Goal: Task Accomplishment & Management: Manage account settings

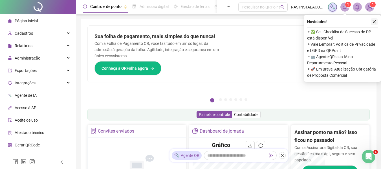
click at [374, 22] on icon "close" at bounding box center [374, 22] width 4 height 4
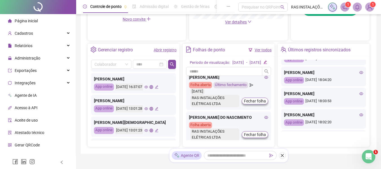
scroll to position [217, 0]
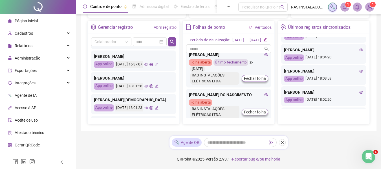
click at [159, 84] on icon "edit" at bounding box center [157, 86] width 4 height 4
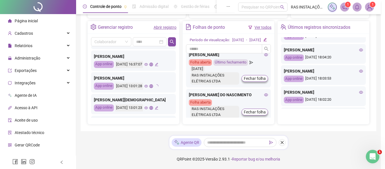
type input "**********"
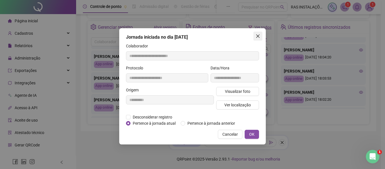
click at [258, 35] on icon "close" at bounding box center [258, 36] width 5 height 5
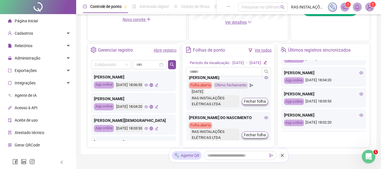
scroll to position [197, 0]
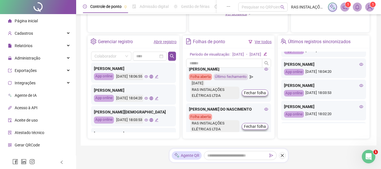
click at [105, 6] on span "Controle de ponto" at bounding box center [105, 6] width 31 height 5
click at [129, 56] on div "Colaborador" at bounding box center [111, 56] width 40 height 9
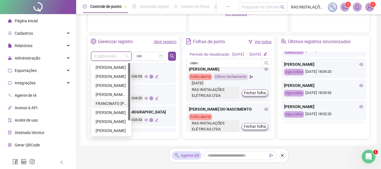
click at [115, 103] on div "FRANCINATO [PERSON_NAME]" at bounding box center [111, 103] width 31 height 6
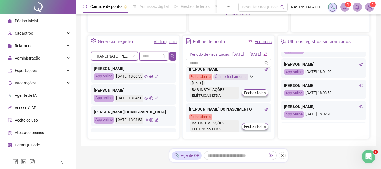
click at [155, 56] on input at bounding box center [151, 56] width 17 height 6
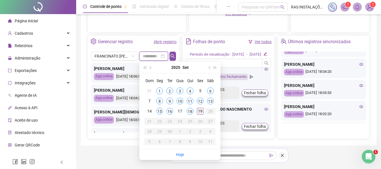
type input "**********"
click at [199, 111] on div "19" at bounding box center [200, 111] width 7 height 7
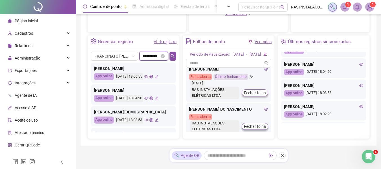
scroll to position [0, 3]
drag, startPoint x: 159, startPoint y: 54, endPoint x: 149, endPoint y: 53, distance: 9.7
click at [149, 53] on input "**********" at bounding box center [151, 56] width 17 height 6
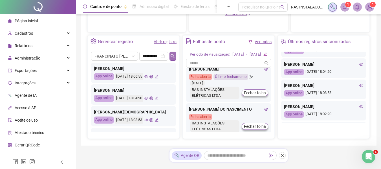
click at [172, 54] on icon "search" at bounding box center [173, 56] width 4 height 4
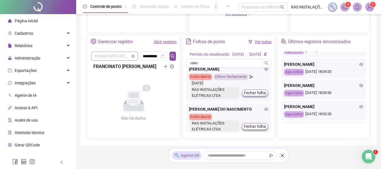
click at [122, 56] on span "FRANCINATO [PERSON_NAME]" at bounding box center [115, 56] width 40 height 8
click at [151, 83] on div "Não há dados Não há dados" at bounding box center [133, 103] width 85 height 59
click at [103, 101] on div "Não há dados Não há dados" at bounding box center [133, 103] width 85 height 59
click at [166, 67] on icon "plus" at bounding box center [166, 67] width 4 height 4
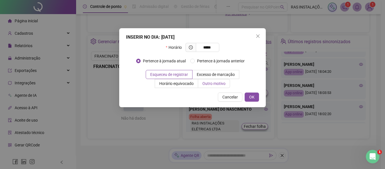
type input "*****"
click at [212, 84] on span "Outro motivo" at bounding box center [214, 83] width 23 height 5
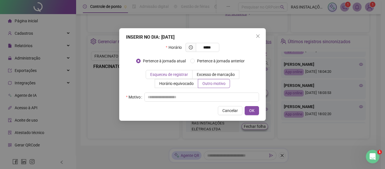
click at [164, 74] on span "Esqueceu de registrar" at bounding box center [169, 74] width 38 height 5
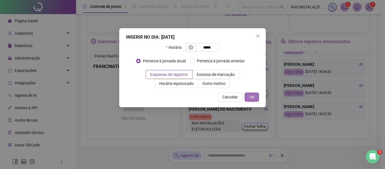
click at [251, 96] on span "OK" at bounding box center [251, 97] width 5 height 6
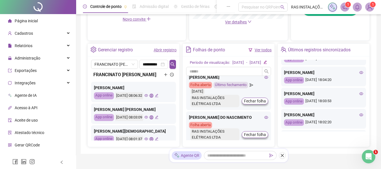
scroll to position [217, 0]
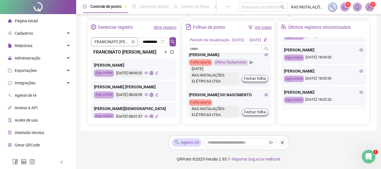
click at [124, 38] on span "FRANCINATO [PERSON_NAME]" at bounding box center [115, 42] width 40 height 8
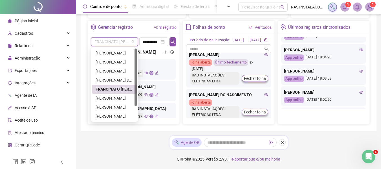
click at [106, 86] on div "FRANCINATO [PERSON_NAME]" at bounding box center [115, 89] width 38 height 6
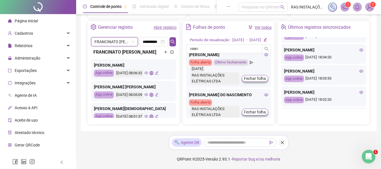
click at [164, 52] on icon "plus" at bounding box center [165, 52] width 3 height 0
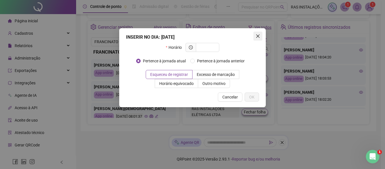
click at [258, 35] on icon "close" at bounding box center [258, 36] width 5 height 5
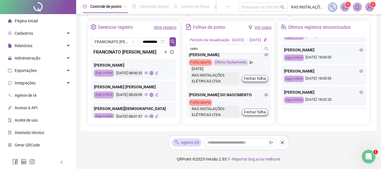
scroll to position [189, 0]
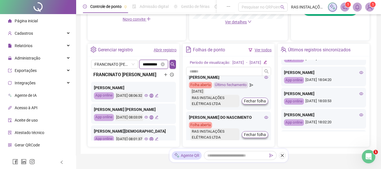
click at [146, 65] on input "**********" at bounding box center [151, 64] width 17 height 6
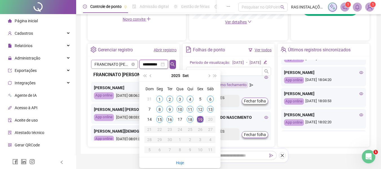
click at [125, 63] on span "FRANCINATO [PERSON_NAME]" at bounding box center [115, 64] width 40 height 8
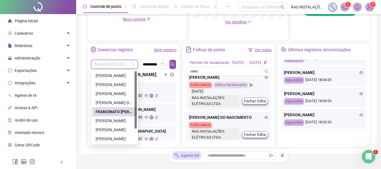
click at [114, 111] on div "FRANCINATO [PERSON_NAME]" at bounding box center [115, 112] width 38 height 6
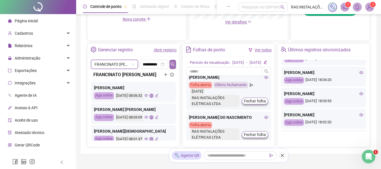
click at [173, 63] on icon "search" at bounding box center [172, 64] width 5 height 5
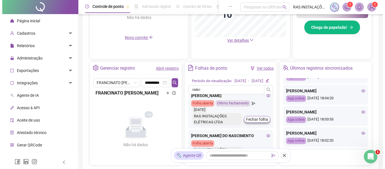
scroll to position [161, 0]
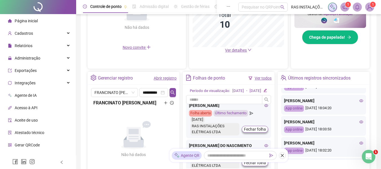
click at [166, 102] on icon "plus" at bounding box center [166, 103] width 4 height 4
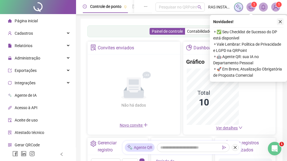
click at [282, 20] on icon "close" at bounding box center [281, 22] width 4 height 4
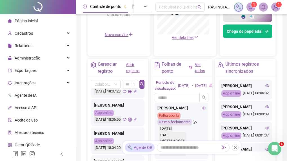
scroll to position [197, 0]
click at [108, 85] on input "search" at bounding box center [104, 84] width 18 height 8
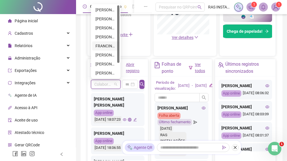
click at [104, 46] on div "FRANCINATO [PERSON_NAME]" at bounding box center [106, 46] width 21 height 6
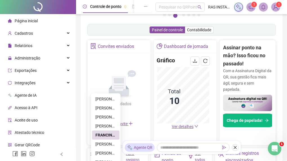
scroll to position [141, 0]
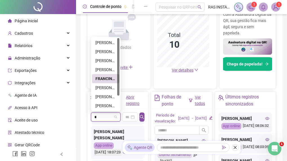
click at [105, 79] on div "FRANCINATO [PERSON_NAME]" at bounding box center [106, 79] width 21 height 6
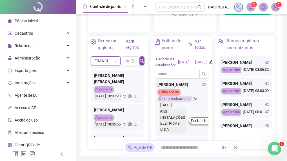
scroll to position [197, 0]
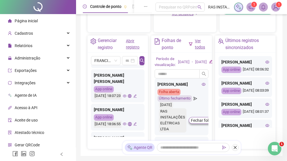
click at [137, 35] on icon "edit" at bounding box center [134, 33] width 3 height 3
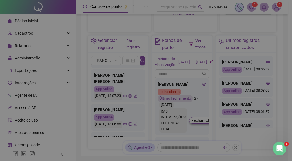
type input "**********"
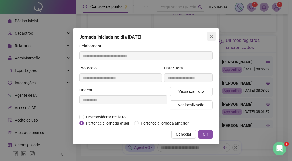
click at [211, 34] on icon "close" at bounding box center [211, 36] width 5 height 5
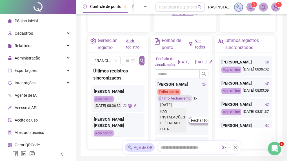
click at [141, 61] on icon "search" at bounding box center [142, 61] width 4 height 4
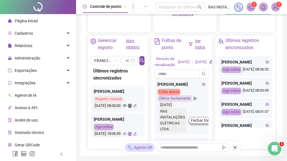
click at [132, 40] on link "Abrir registro" at bounding box center [133, 44] width 14 height 11
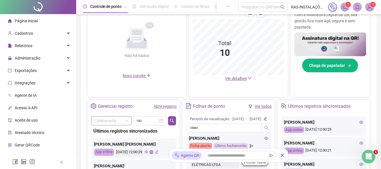
scroll to position [146, 0]
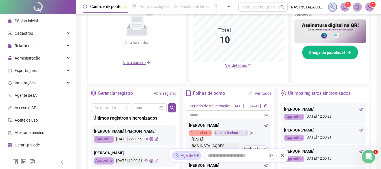
click at [110, 95] on div "Gerenciar registro" at bounding box center [115, 94] width 35 height 10
click at [107, 94] on div "Gerenciar registro" at bounding box center [115, 94] width 35 height 10
click at [104, 94] on div "Gerenciar registro" at bounding box center [115, 94] width 35 height 10
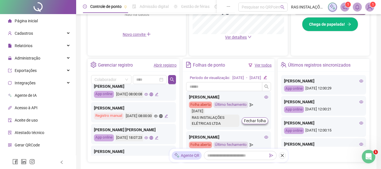
scroll to position [197, 0]
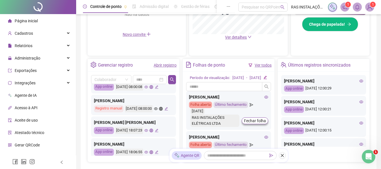
click at [106, 102] on div "[PERSON_NAME]" at bounding box center [133, 101] width 79 height 6
click at [172, 78] on icon "search" at bounding box center [172, 79] width 4 height 4
click at [107, 101] on div "[PERSON_NAME]" at bounding box center [133, 101] width 79 height 6
click at [164, 111] on icon "edit" at bounding box center [166, 109] width 4 height 4
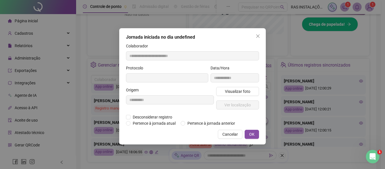
type input "**********"
click at [260, 34] on button "Close" at bounding box center [258, 36] width 9 height 9
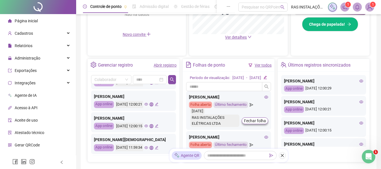
scroll to position [0, 0]
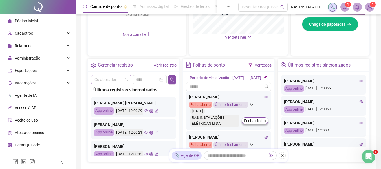
click at [126, 80] on span at bounding box center [112, 79] width 34 height 8
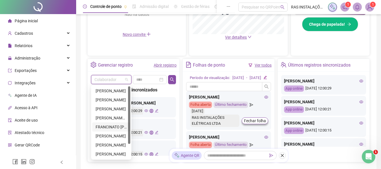
click at [108, 126] on div "FRANCINATO [PERSON_NAME]" at bounding box center [111, 127] width 31 height 6
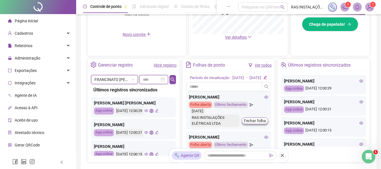
click at [150, 78] on input at bounding box center [151, 79] width 17 height 6
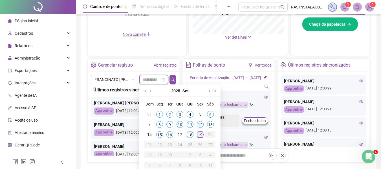
type input "**********"
click at [200, 133] on div "19" at bounding box center [200, 134] width 7 height 7
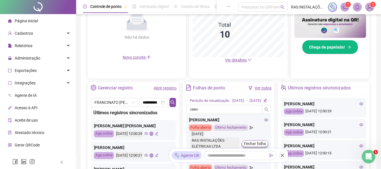
scroll to position [161, 0]
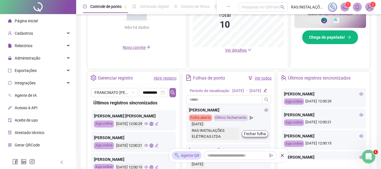
click at [172, 93] on icon "search" at bounding box center [172, 92] width 5 height 5
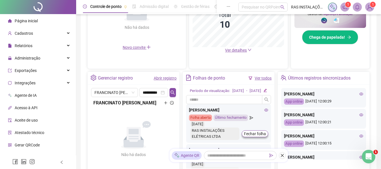
click at [165, 103] on icon "plus" at bounding box center [166, 103] width 4 height 4
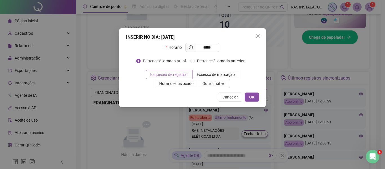
type input "*****"
click at [166, 75] on span "Esqueceu de registrar" at bounding box center [169, 74] width 38 height 5
click at [252, 95] on span "OK" at bounding box center [251, 97] width 5 height 6
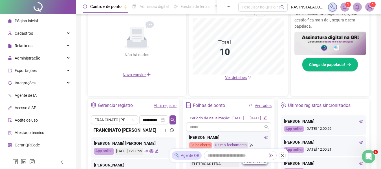
scroll to position [133, 0]
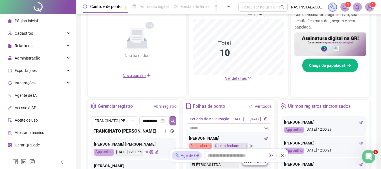
click at [172, 122] on icon "search" at bounding box center [172, 120] width 5 height 5
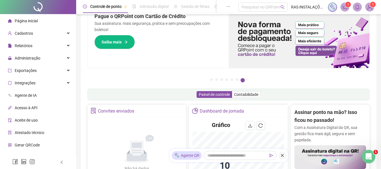
scroll to position [0, 0]
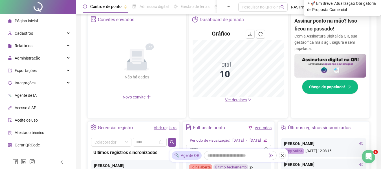
scroll to position [27, 0]
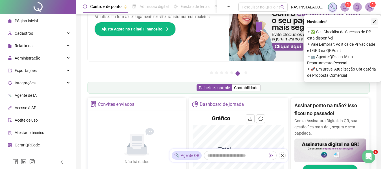
click at [376, 21] on icon "close" at bounding box center [374, 22] width 4 height 4
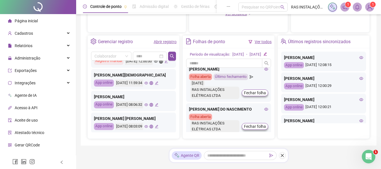
scroll to position [85, 0]
